Goal: Find specific page/section: Find specific page/section

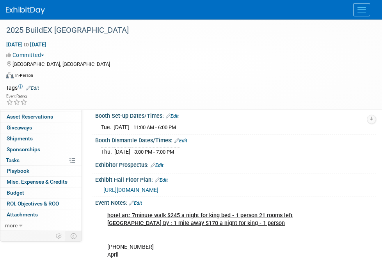
click at [26, 8] on img at bounding box center [25, 11] width 39 height 8
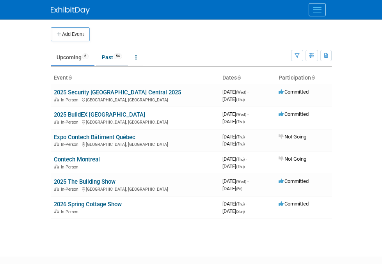
click at [96, 56] on link "Past 54" at bounding box center [112, 57] width 32 height 15
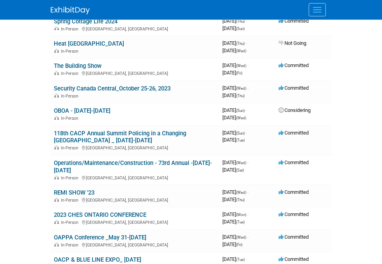
scroll to position [898, 0]
